Goal: Use online tool/utility: Utilize a website feature to perform a specific function

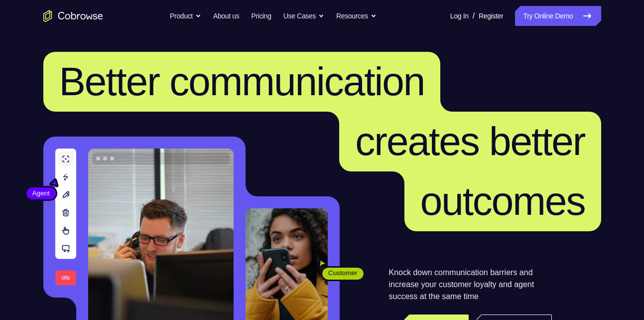
click at [535, 19] on link "Try Online Demo" at bounding box center [558, 16] width 86 height 20
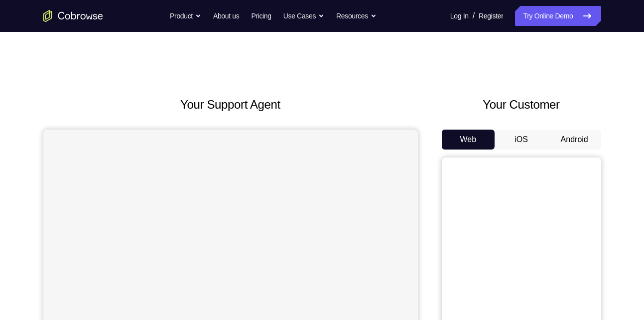
click at [576, 137] on button "Android" at bounding box center [574, 139] width 53 height 20
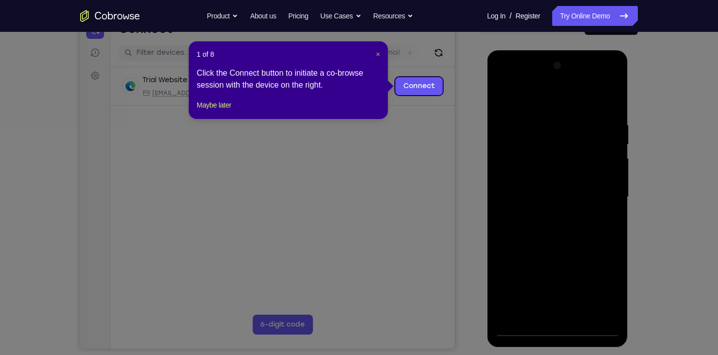
click at [376, 52] on span "×" at bounding box center [378, 54] width 4 height 8
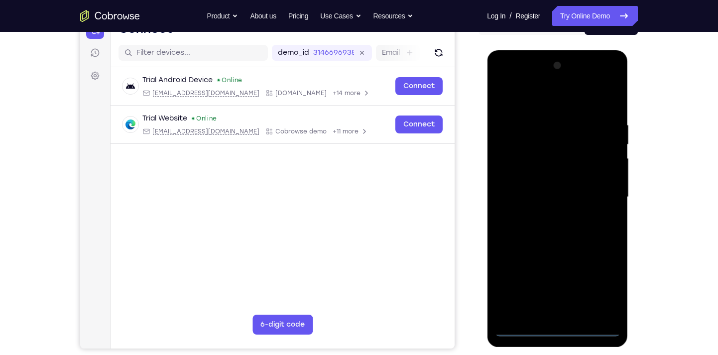
click at [559, 319] on div at bounding box center [556, 197] width 125 height 279
click at [594, 284] on div at bounding box center [556, 197] width 125 height 279
click at [502, 77] on div at bounding box center [556, 197] width 125 height 279
click at [516, 171] on div at bounding box center [556, 197] width 125 height 279
click at [533, 193] on div at bounding box center [556, 197] width 125 height 279
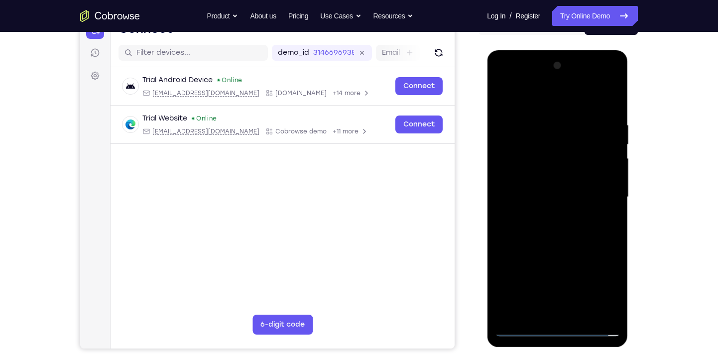
click at [544, 185] on div at bounding box center [556, 197] width 125 height 279
click at [538, 207] on div at bounding box center [556, 197] width 125 height 279
drag, startPoint x: 542, startPoint y: 239, endPoint x: 519, endPoint y: 113, distance: 128.1
click at [519, 113] on div at bounding box center [556, 197] width 125 height 279
click at [537, 306] on div at bounding box center [556, 197] width 125 height 279
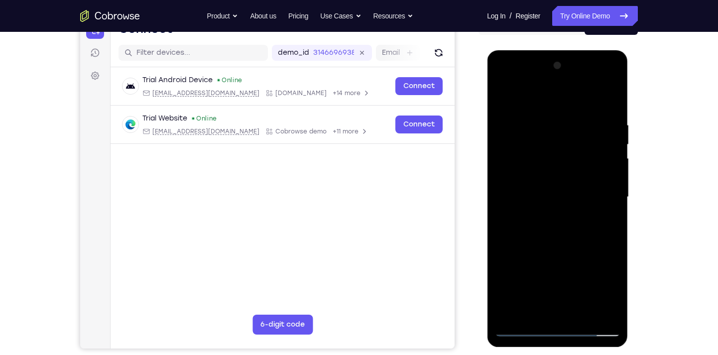
click at [591, 105] on div at bounding box center [556, 197] width 125 height 279
click at [562, 169] on div at bounding box center [556, 197] width 125 height 279
click at [532, 248] on div at bounding box center [556, 197] width 125 height 279
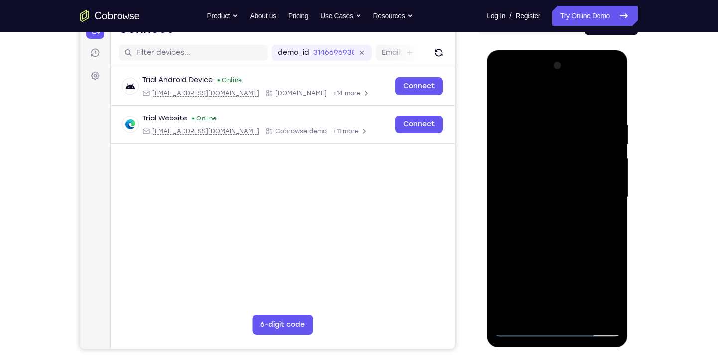
click at [532, 248] on div at bounding box center [556, 197] width 125 height 279
click at [533, 130] on div at bounding box center [556, 197] width 125 height 279
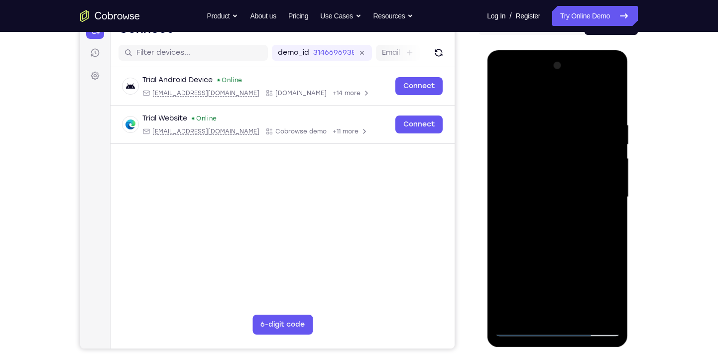
click at [533, 130] on div at bounding box center [556, 197] width 125 height 279
click at [611, 130] on div at bounding box center [556, 197] width 125 height 279
click at [499, 95] on div at bounding box center [556, 197] width 125 height 279
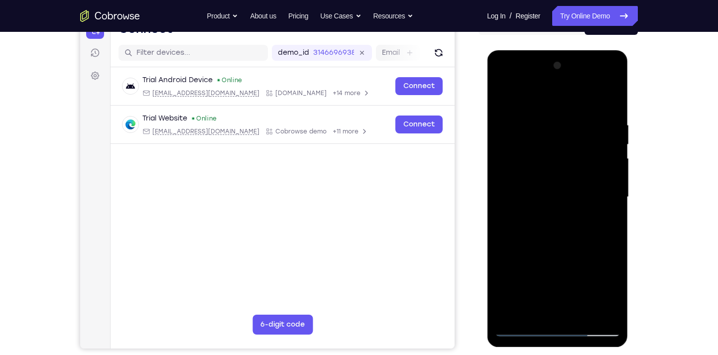
click at [533, 131] on div at bounding box center [556, 197] width 125 height 279
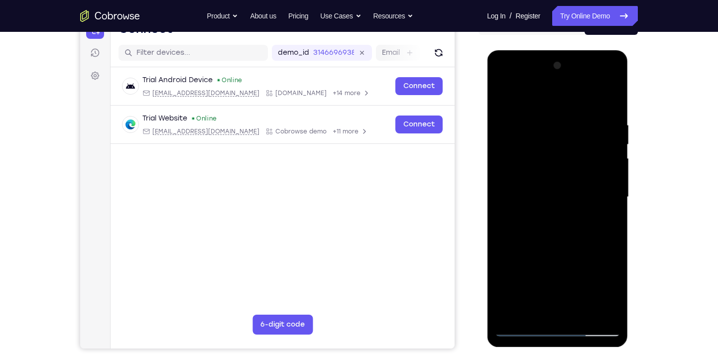
click at [533, 131] on div at bounding box center [556, 197] width 125 height 279
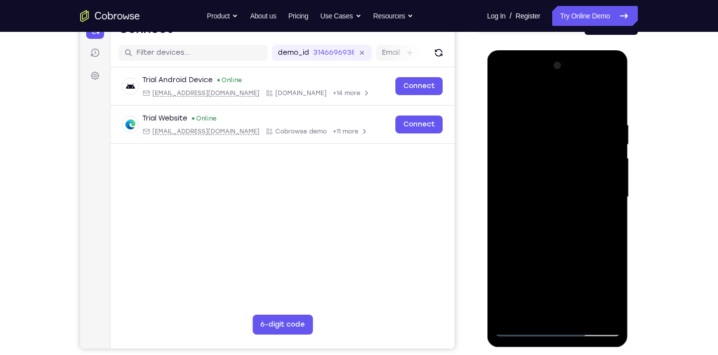
click at [533, 131] on div at bounding box center [556, 197] width 125 height 279
click at [503, 95] on div at bounding box center [556, 197] width 125 height 279
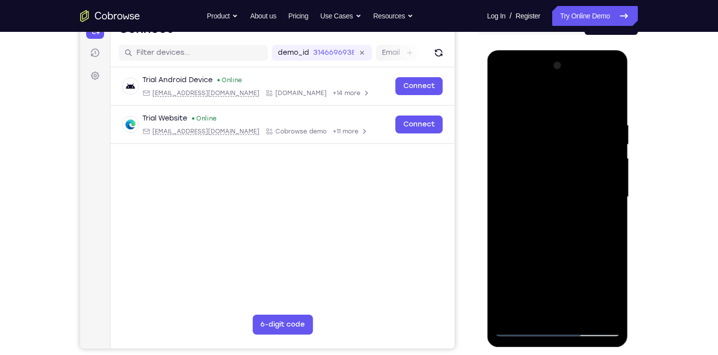
click at [552, 224] on div at bounding box center [556, 197] width 125 height 279
click at [499, 93] on div at bounding box center [556, 197] width 125 height 279
drag, startPoint x: 566, startPoint y: 256, endPoint x: 554, endPoint y: 183, distance: 74.6
click at [554, 183] on div at bounding box center [556, 197] width 125 height 279
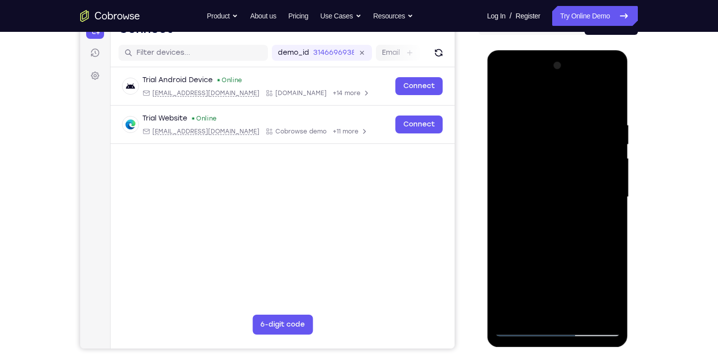
click at [547, 175] on div at bounding box center [556, 197] width 125 height 279
drag, startPoint x: 552, startPoint y: 220, endPoint x: 543, endPoint y: 152, distance: 67.8
click at [543, 152] on div at bounding box center [556, 197] width 125 height 279
click at [526, 255] on div at bounding box center [556, 197] width 125 height 279
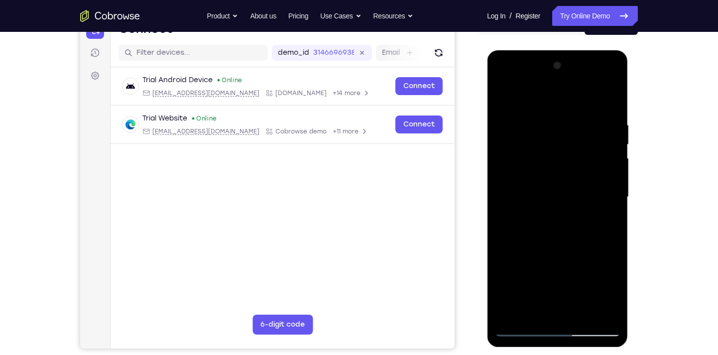
click at [526, 255] on div at bounding box center [556, 197] width 125 height 279
click at [502, 97] on div at bounding box center [556, 197] width 125 height 279
click at [522, 319] on div at bounding box center [556, 197] width 125 height 279
drag, startPoint x: 561, startPoint y: 131, endPoint x: 568, endPoint y: 265, distance: 134.1
click at [568, 265] on div at bounding box center [556, 197] width 125 height 279
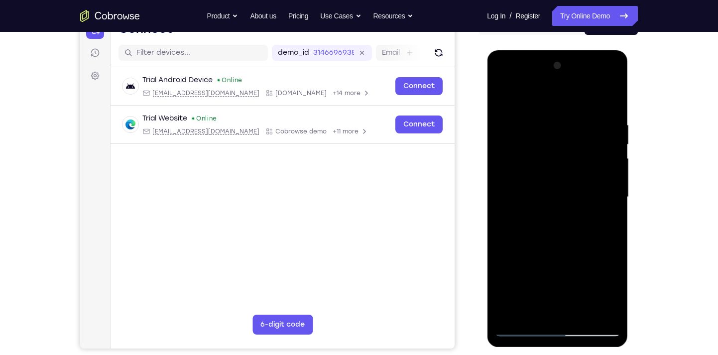
click at [506, 91] on div at bounding box center [556, 197] width 125 height 279
click at [546, 178] on div at bounding box center [556, 197] width 125 height 279
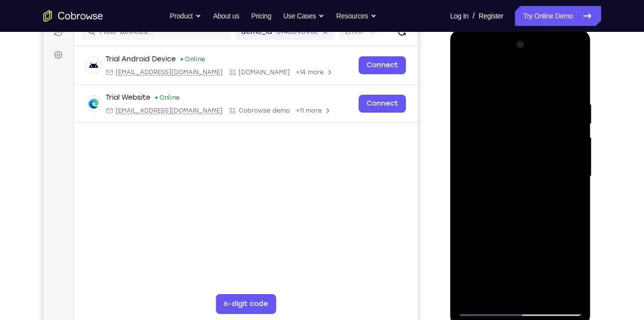
scroll to position [136, 0]
click at [573, 183] on div at bounding box center [519, 175] width 125 height 279
click at [554, 293] on div at bounding box center [519, 175] width 125 height 279
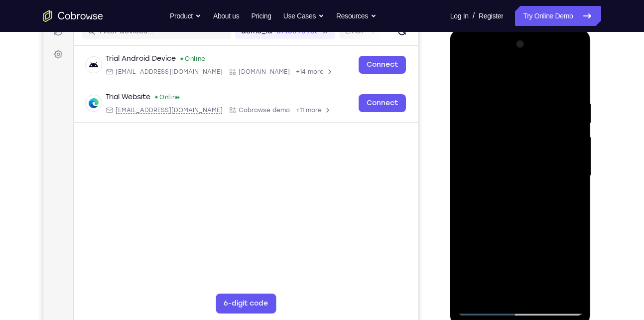
click at [554, 293] on div at bounding box center [519, 175] width 125 height 279
click at [572, 183] on div at bounding box center [519, 175] width 125 height 279
click at [556, 290] on div at bounding box center [519, 175] width 125 height 279
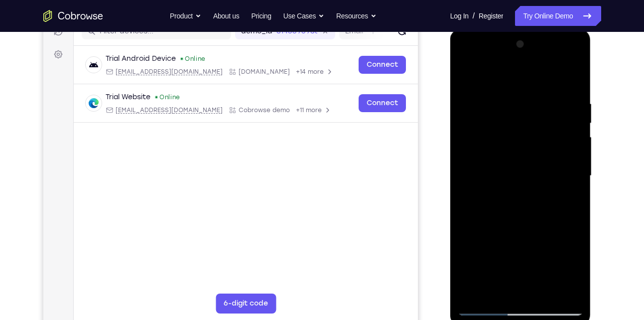
click at [575, 182] on div at bounding box center [519, 175] width 125 height 279
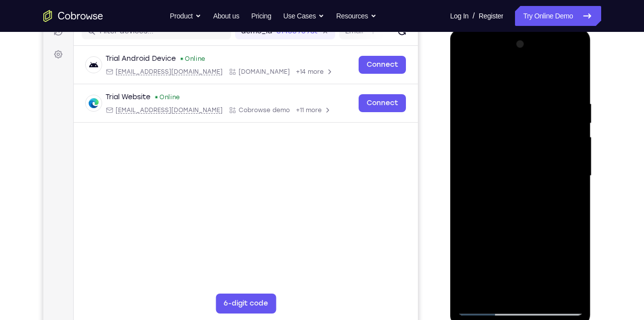
click at [575, 182] on div at bounding box center [519, 175] width 125 height 279
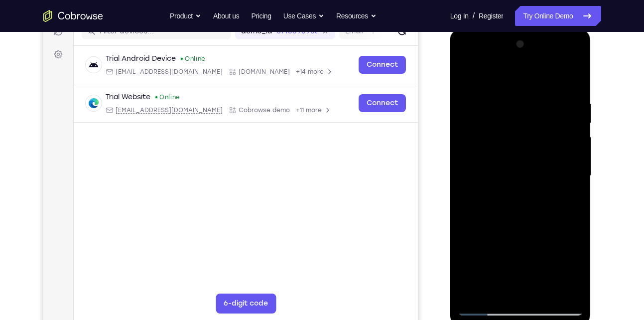
click at [575, 182] on div at bounding box center [519, 175] width 125 height 279
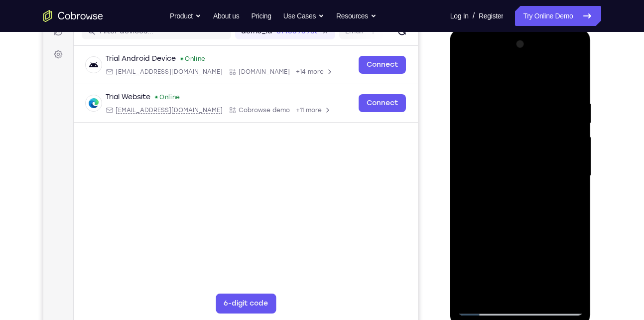
click at [575, 182] on div at bounding box center [519, 175] width 125 height 279
click at [576, 80] on div at bounding box center [519, 175] width 125 height 279
drag, startPoint x: 509, startPoint y: 198, endPoint x: 493, endPoint y: 83, distance: 116.0
click at [493, 83] on div at bounding box center [519, 175] width 125 height 279
